Goal: Information Seeking & Learning: Learn about a topic

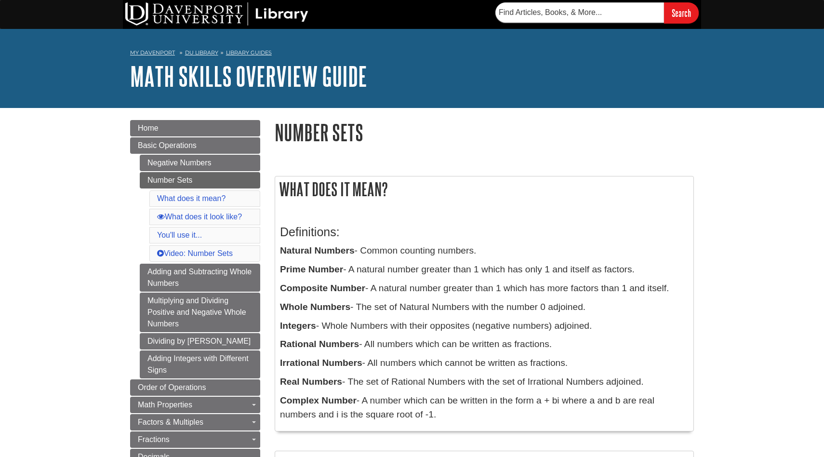
scroll to position [4, 0]
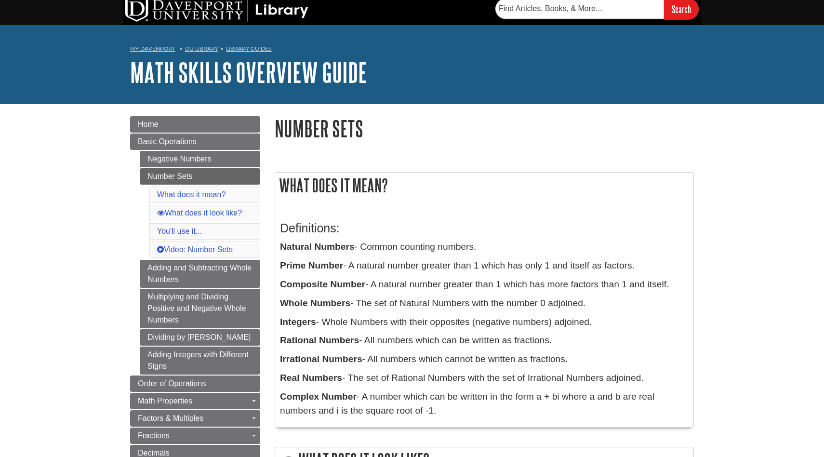
click at [370, 254] on p "Natural Numbers - Common counting numbers." at bounding box center [484, 247] width 409 height 14
click at [384, 252] on p "Natural Numbers - Common counting numbers." at bounding box center [484, 247] width 409 height 14
drag, startPoint x: 480, startPoint y: 251, endPoint x: 375, endPoint y: 253, distance: 105.6
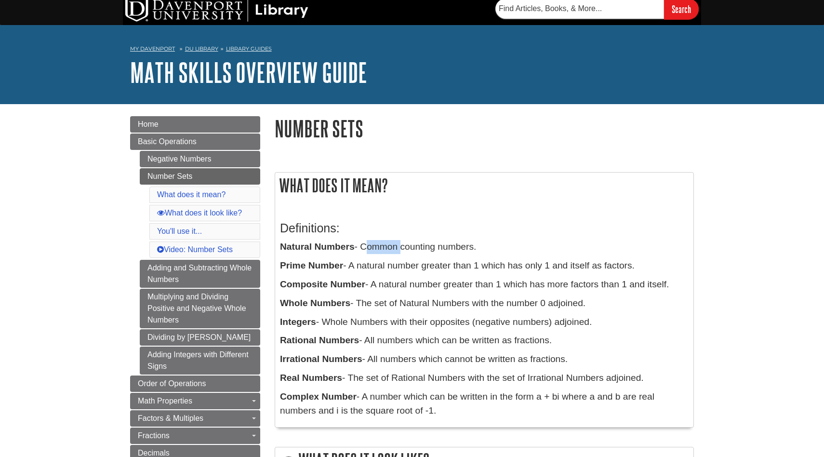
click at [375, 253] on p "Natural Numbers - Common counting numbers." at bounding box center [484, 247] width 409 height 14
click at [362, 253] on p "Natural Numbers - Common counting numbers." at bounding box center [484, 247] width 409 height 14
drag, startPoint x: 362, startPoint y: 253, endPoint x: 462, endPoint y: 248, distance: 99.4
click at [462, 248] on p "Natural Numbers - Common counting numbers." at bounding box center [484, 247] width 409 height 14
click at [474, 249] on p "Natural Numbers - Common counting numbers." at bounding box center [484, 247] width 409 height 14
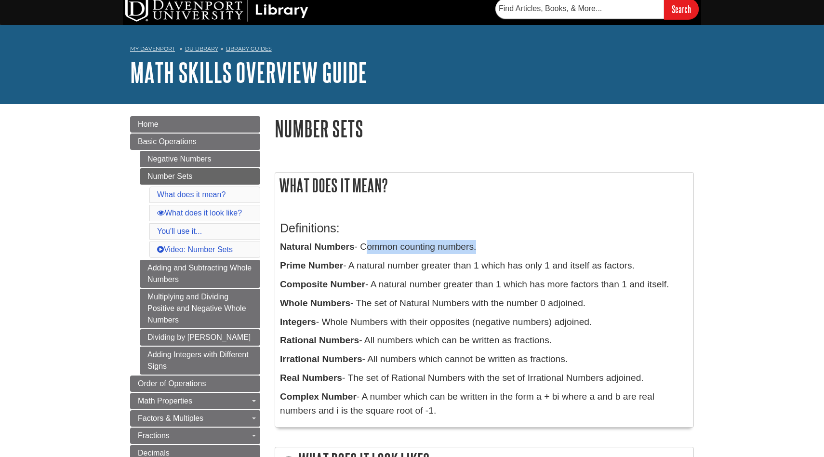
drag, startPoint x: 475, startPoint y: 249, endPoint x: 364, endPoint y: 251, distance: 110.9
click at [364, 251] on p "Natural Numbers - Common counting numbers." at bounding box center [484, 247] width 409 height 14
drag, startPoint x: 364, startPoint y: 251, endPoint x: 457, endPoint y: 248, distance: 93.1
click at [457, 248] on p "Natural Numbers - Common counting numbers." at bounding box center [484, 247] width 409 height 14
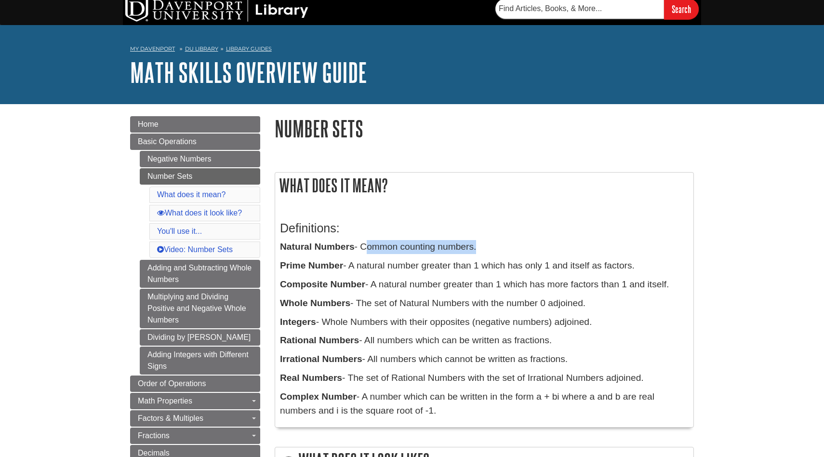
click at [367, 250] on p "Natural Numbers - Common counting numbers." at bounding box center [484, 247] width 409 height 14
drag, startPoint x: 365, startPoint y: 250, endPoint x: 461, endPoint y: 242, distance: 96.2
click at [461, 241] on p "Natural Numbers - Common counting numbers." at bounding box center [484, 247] width 409 height 14
click at [472, 248] on p "Natural Numbers - Common counting numbers." at bounding box center [484, 247] width 409 height 14
drag, startPoint x: 474, startPoint y: 248, endPoint x: 360, endPoint y: 249, distance: 114.2
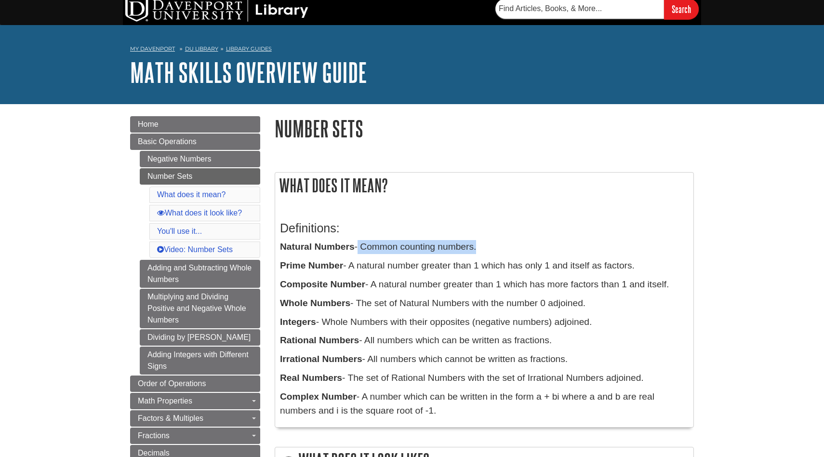
click at [359, 249] on p "Natural Numbers - Common counting numbers." at bounding box center [484, 247] width 409 height 14
click at [361, 249] on p "Natural Numbers - Common counting numbers." at bounding box center [484, 247] width 409 height 14
drag, startPoint x: 362, startPoint y: 247, endPoint x: 476, endPoint y: 249, distance: 113.7
click at [475, 249] on p "Natural Numbers - Common counting numbers." at bounding box center [484, 247] width 409 height 14
click at [364, 243] on p "Natural Numbers - Common counting numbers." at bounding box center [484, 247] width 409 height 14
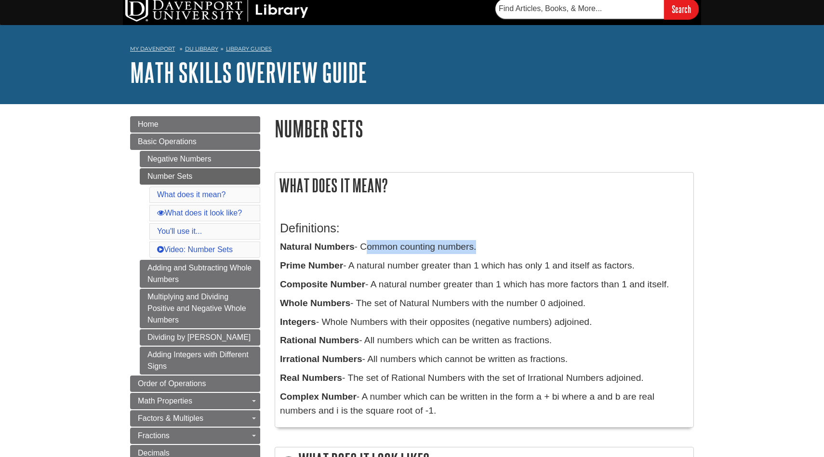
drag, startPoint x: 364, startPoint y: 243, endPoint x: 476, endPoint y: 245, distance: 111.8
click at [476, 249] on p "Natural Numbers - Common counting numbers." at bounding box center [484, 247] width 409 height 14
click at [362, 245] on p "Natural Numbers - Common counting numbers." at bounding box center [484, 247] width 409 height 14
drag, startPoint x: 362, startPoint y: 245, endPoint x: 458, endPoint y: 242, distance: 95.9
click at [458, 242] on p "Natural Numbers - Common counting numbers." at bounding box center [484, 247] width 409 height 14
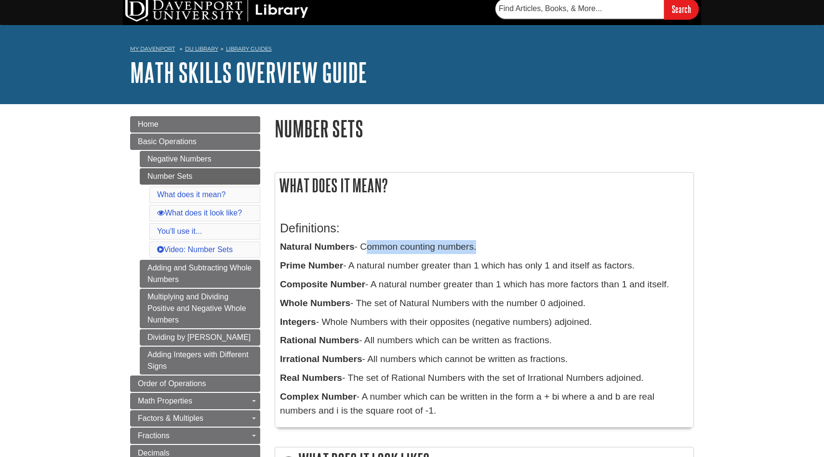
click at [366, 247] on p "Natural Numbers - Common counting numbers." at bounding box center [484, 247] width 409 height 14
drag, startPoint x: 364, startPoint y: 247, endPoint x: 475, endPoint y: 245, distance: 110.4
click at [475, 245] on p "Natural Numbers - Common counting numbers." at bounding box center [484, 247] width 409 height 14
click at [364, 246] on p "Natural Numbers - Common counting numbers." at bounding box center [484, 247] width 409 height 14
drag, startPoint x: 364, startPoint y: 246, endPoint x: 461, endPoint y: 247, distance: 97.4
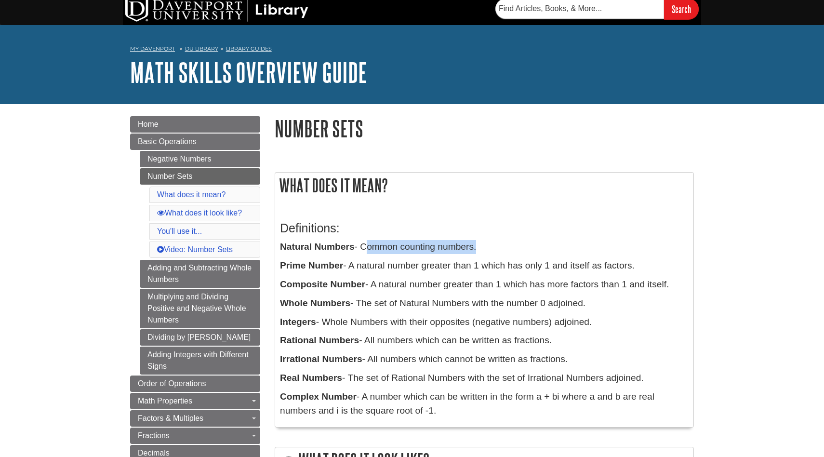
click at [461, 247] on p "Natural Numbers - Common counting numbers." at bounding box center [484, 247] width 409 height 14
click at [370, 248] on p "Natural Numbers - Common counting numbers." at bounding box center [484, 247] width 409 height 14
drag, startPoint x: 367, startPoint y: 248, endPoint x: 437, endPoint y: 247, distance: 70.4
click at [439, 250] on p "Natural Numbers - Common counting numbers." at bounding box center [484, 247] width 409 height 14
click at [362, 250] on p "Natural Numbers - Common counting numbers." at bounding box center [484, 247] width 409 height 14
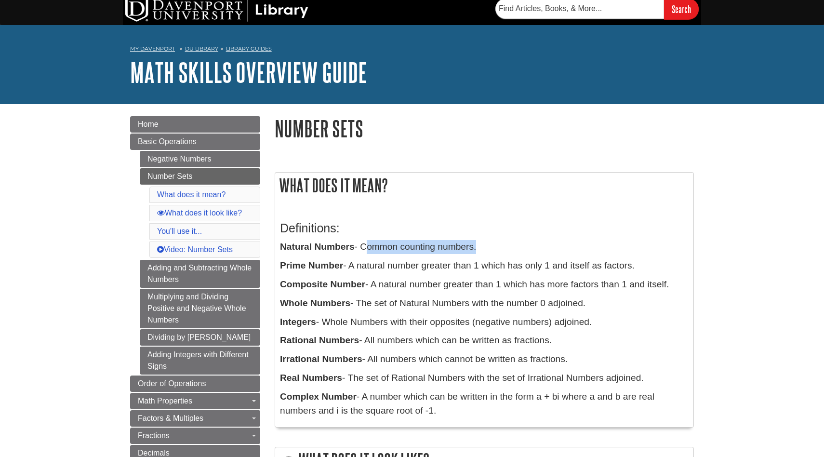
drag, startPoint x: 362, startPoint y: 250, endPoint x: 446, endPoint y: 251, distance: 83.9
click at [446, 253] on p "Natural Numbers - Common counting numbers." at bounding box center [484, 247] width 409 height 14
click at [365, 249] on p "Natural Numbers - Common counting numbers." at bounding box center [484, 247] width 409 height 14
drag, startPoint x: 365, startPoint y: 249, endPoint x: 441, endPoint y: 254, distance: 76.4
click at [441, 254] on p "Natural Numbers - Common counting numbers." at bounding box center [484, 247] width 409 height 14
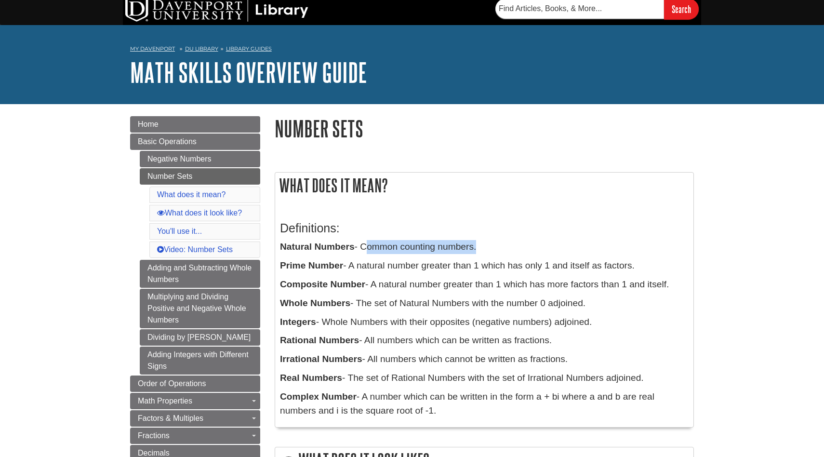
click at [363, 248] on p "Natural Numbers - Common counting numbers." at bounding box center [484, 247] width 409 height 14
drag, startPoint x: 363, startPoint y: 248, endPoint x: 444, endPoint y: 258, distance: 81.5
click at [444, 258] on div "Definitions: Natural Numbers - Common counting numbers. Prime Number - A natura…" at bounding box center [484, 317] width 409 height 211
